Goal: Unclear

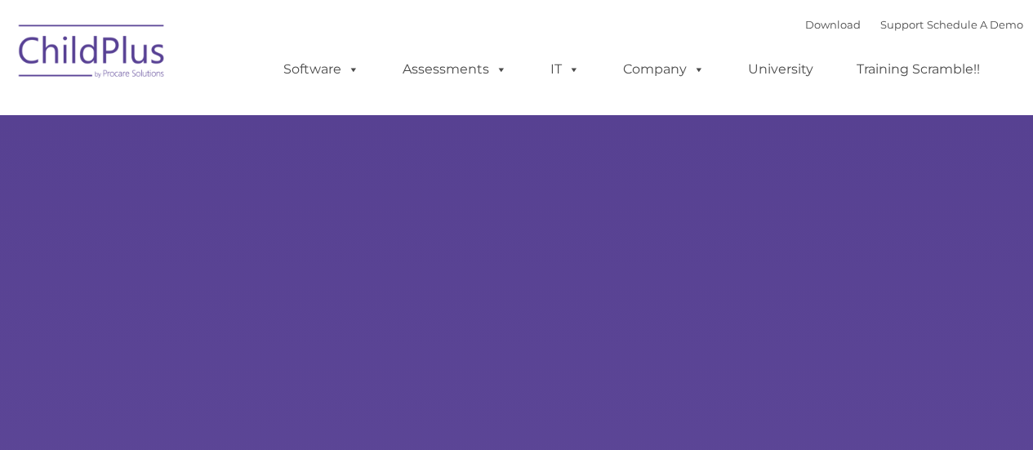
type input ""
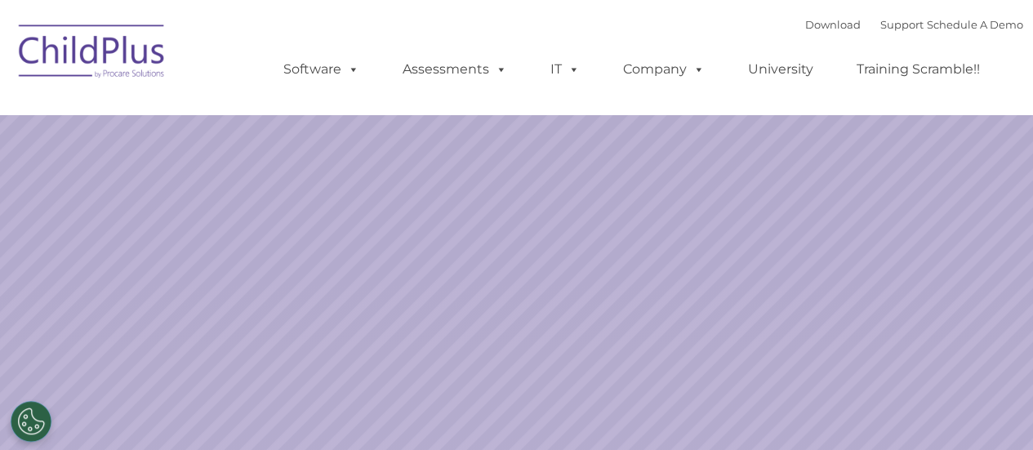
select select "MEDIUM"
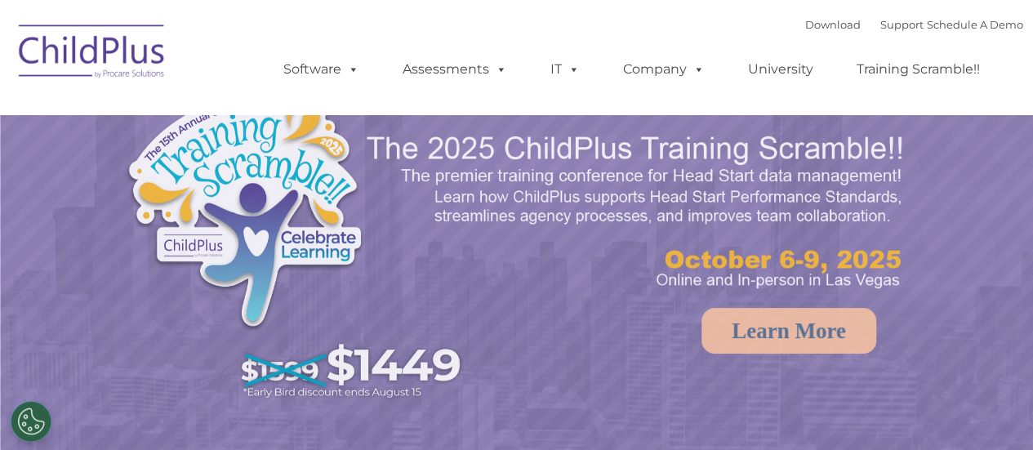
select select "MEDIUM"
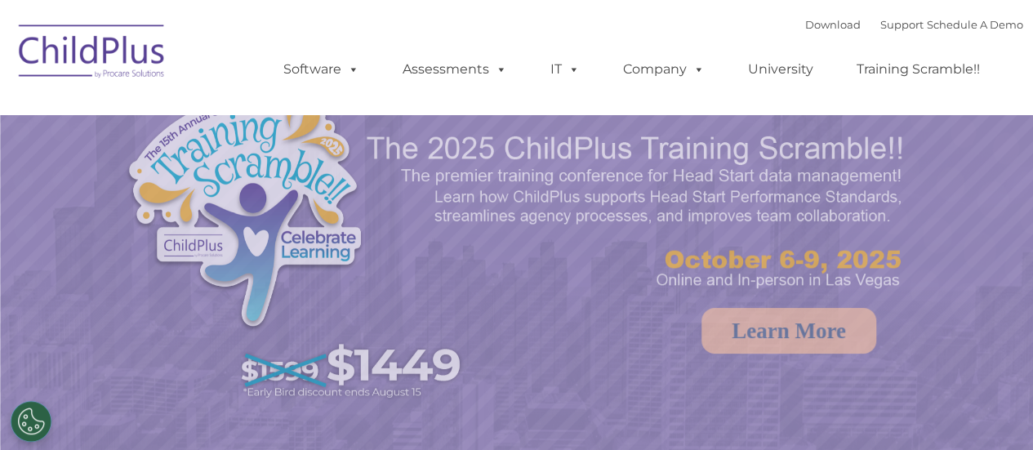
select select "MEDIUM"
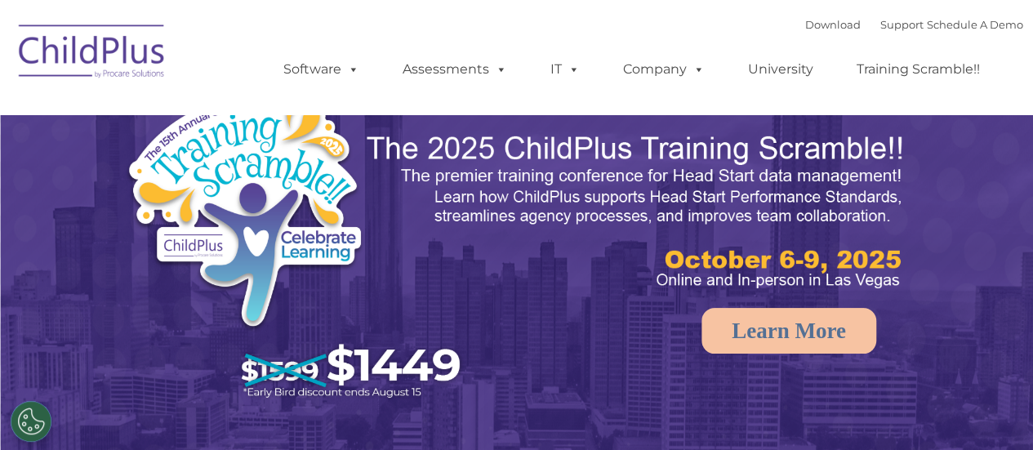
select select "MEDIUM"
